Goal: Find specific fact: Find specific page/section

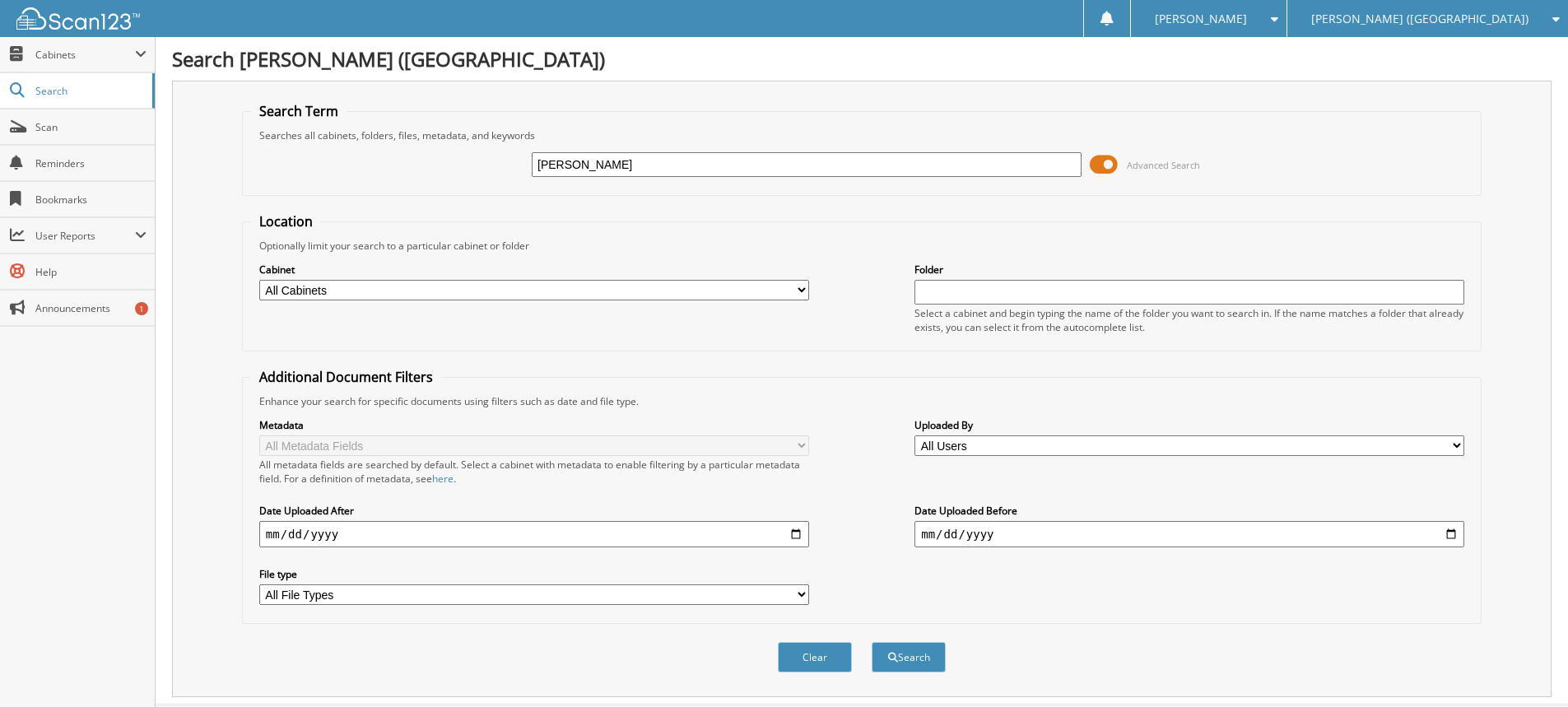
type input "[PERSON_NAME]"
click at [871, 642] on button "Search" at bounding box center [908, 657] width 74 height 31
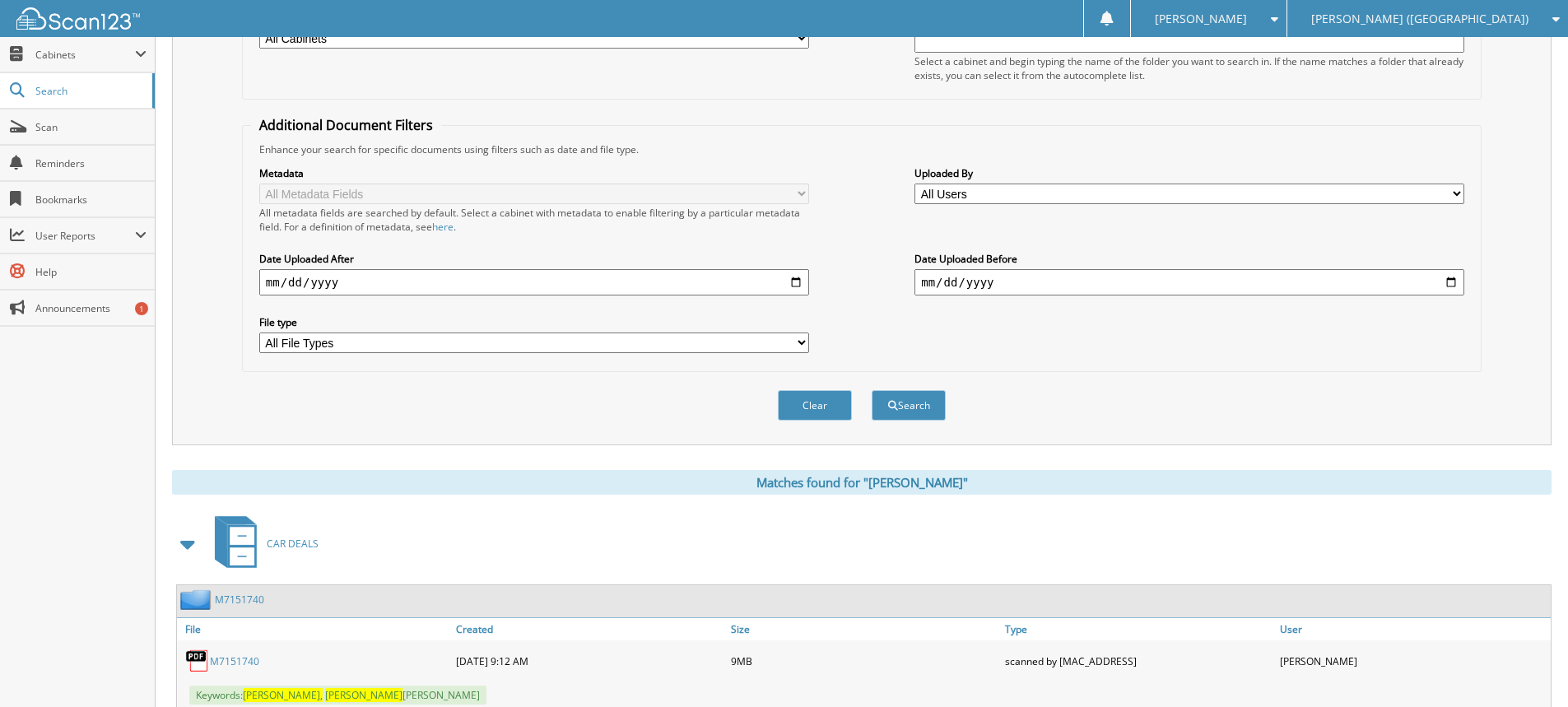
scroll to position [412, 0]
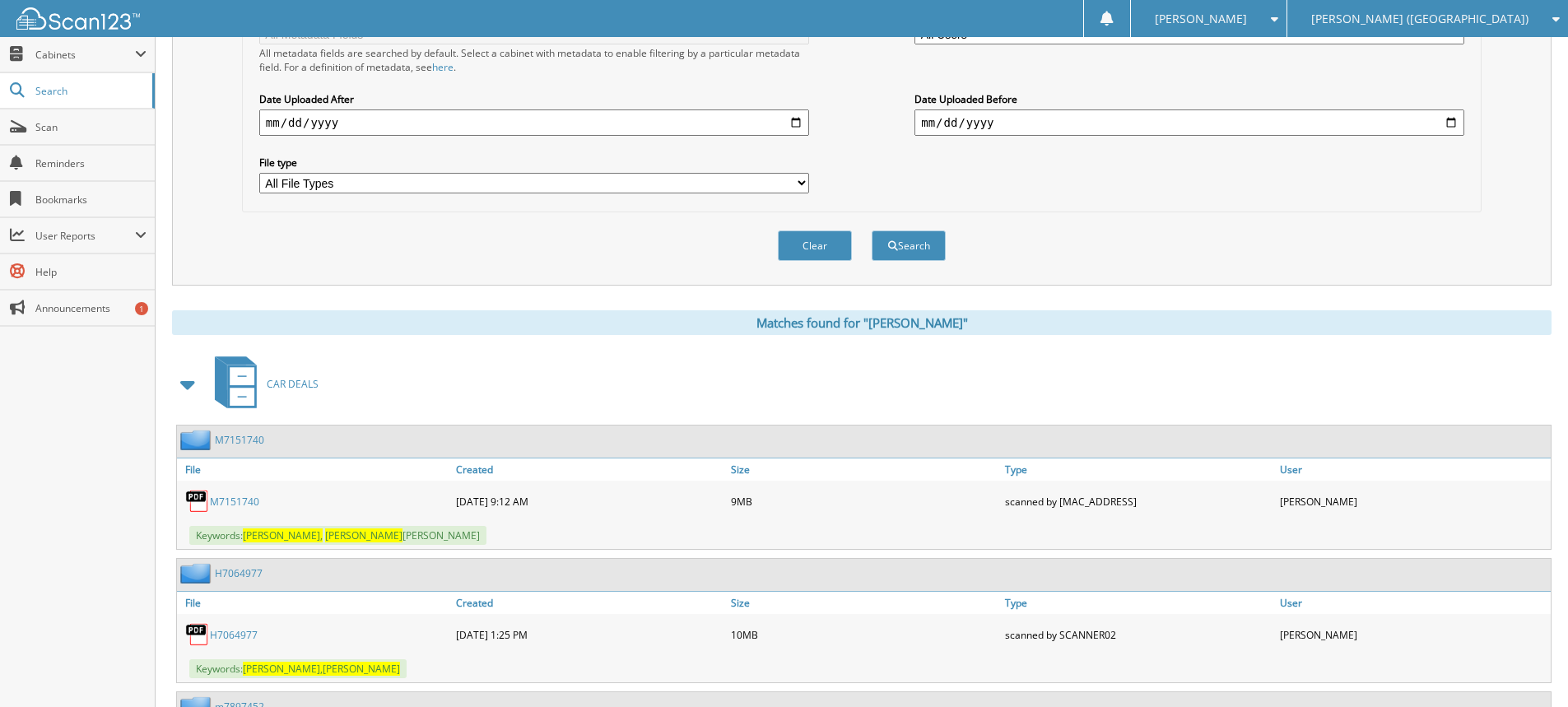
click at [245, 498] on link "M7151740" at bounding box center [234, 502] width 50 height 14
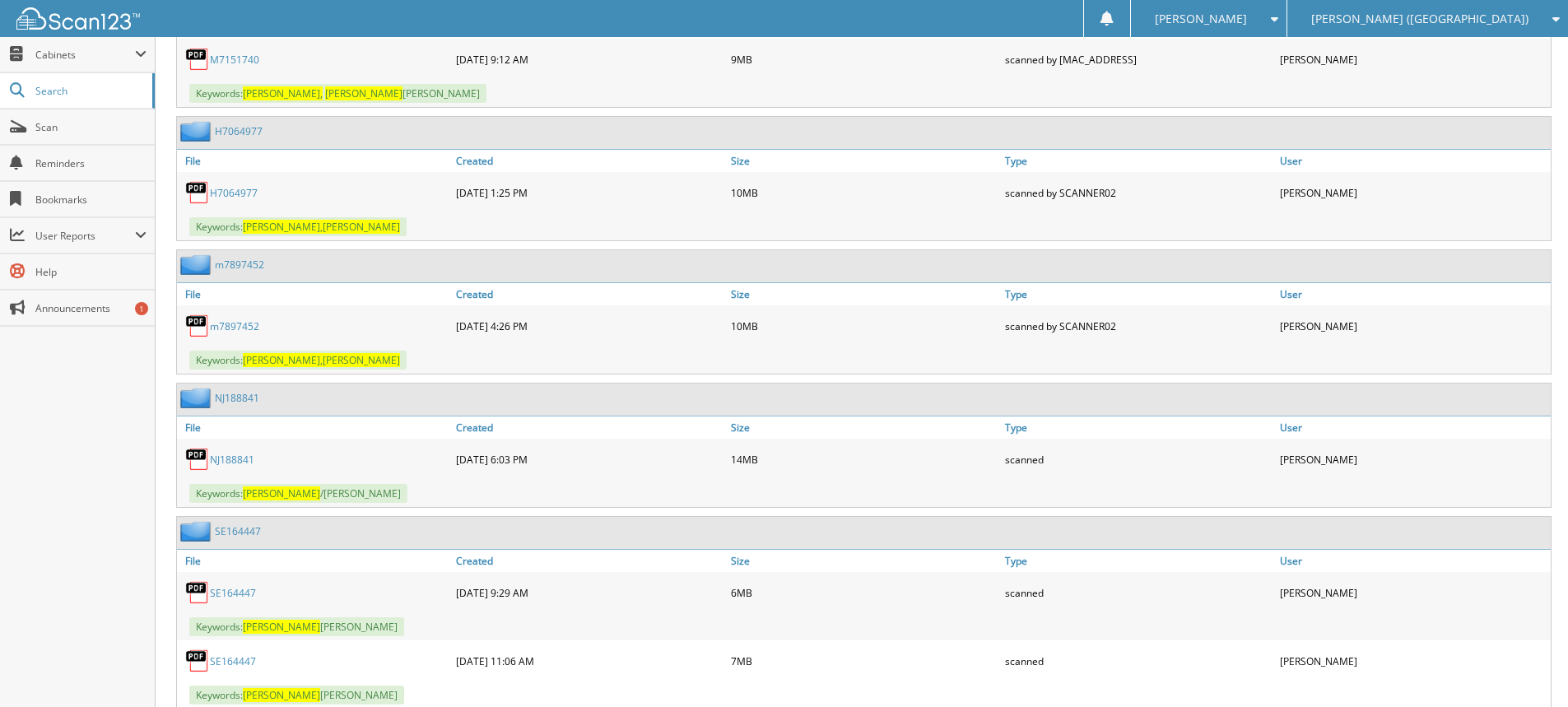
scroll to position [906, 0]
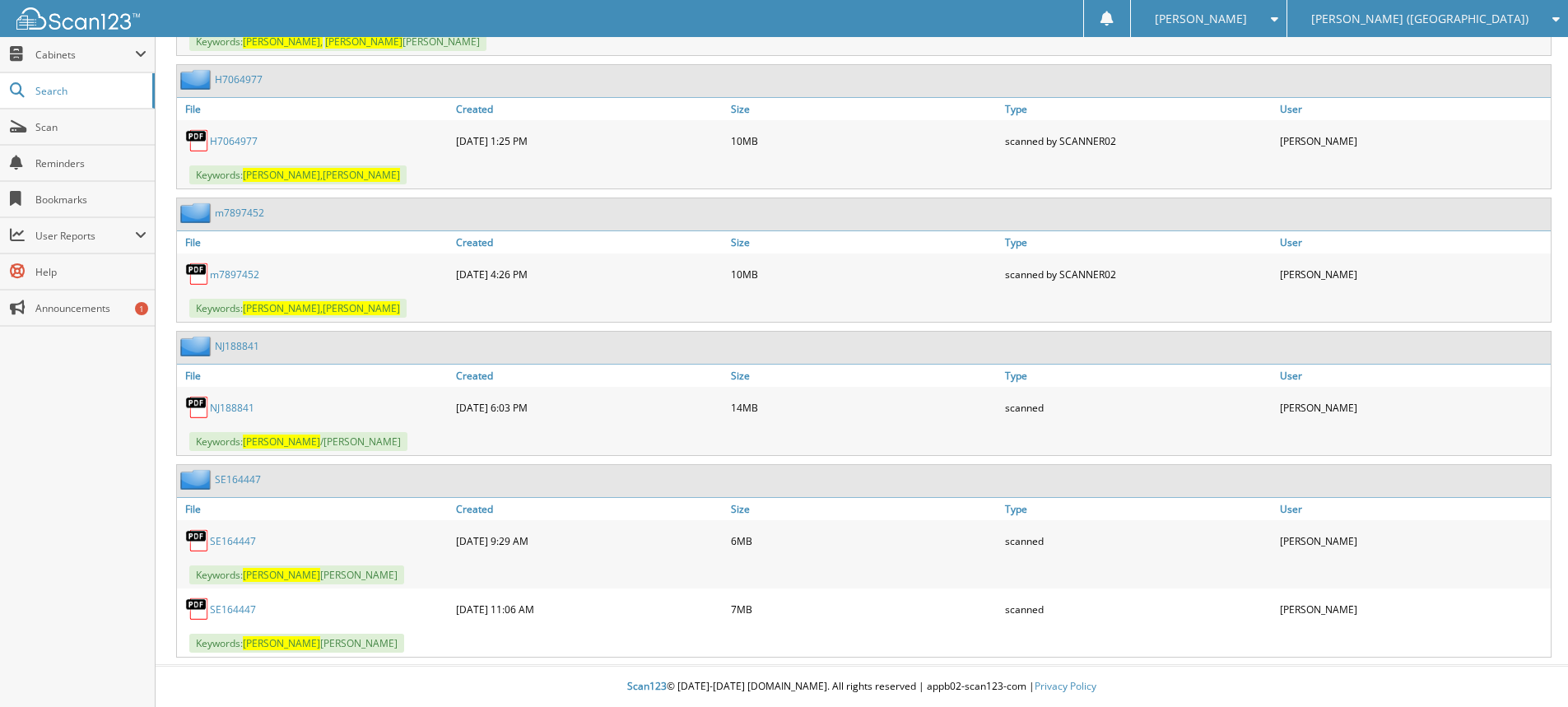
click at [228, 412] on link "NJ188841" at bounding box center [232, 409] width 44 height 14
